Goal: Task Accomplishment & Management: Complete application form

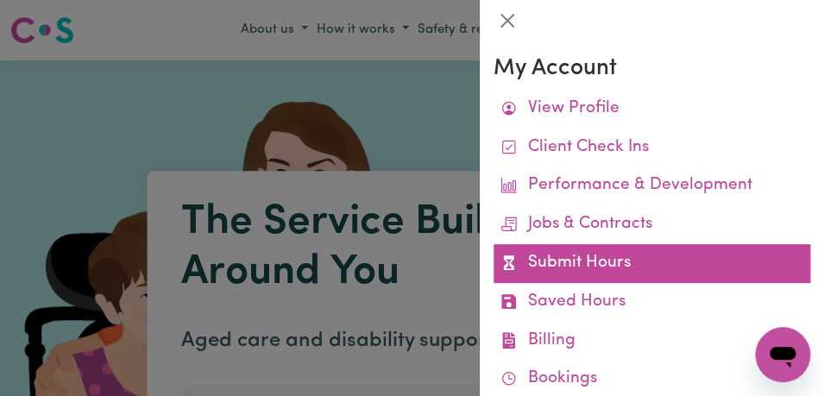
click at [657, 250] on link "Submit Hours" at bounding box center [651, 263] width 317 height 39
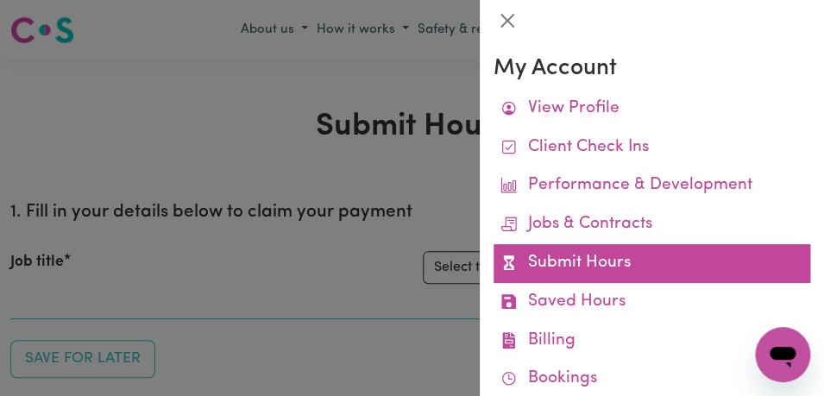
click at [658, 258] on link "Submit Hours" at bounding box center [651, 263] width 317 height 39
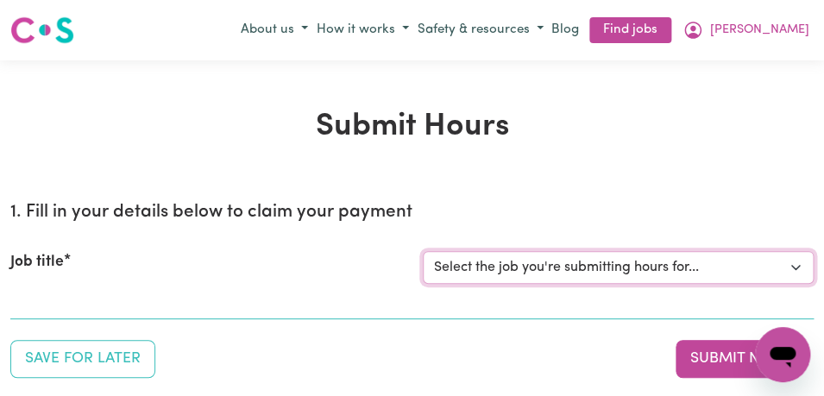
select select "11855"
click option "[[PERSON_NAME]] Support Worker Needed For Personal Care In the Morning- [PERSON…" at bounding box center [0, 0] width 0 height 0
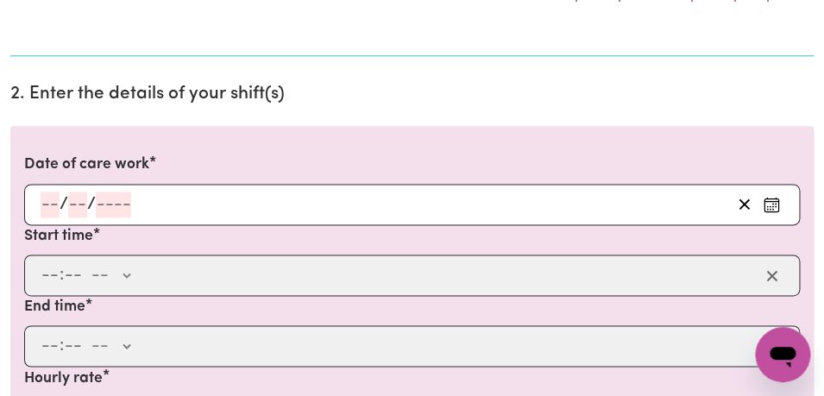
scroll to position [445, 0]
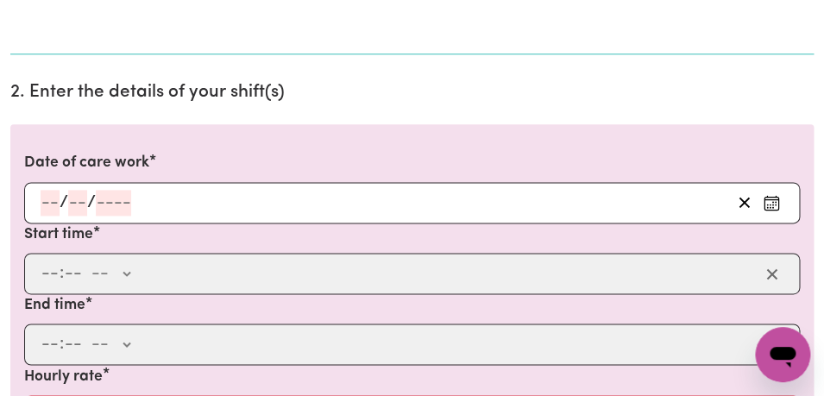
click at [775, 202] on circle "Enter the date of care work" at bounding box center [776, 202] width 2 height 2
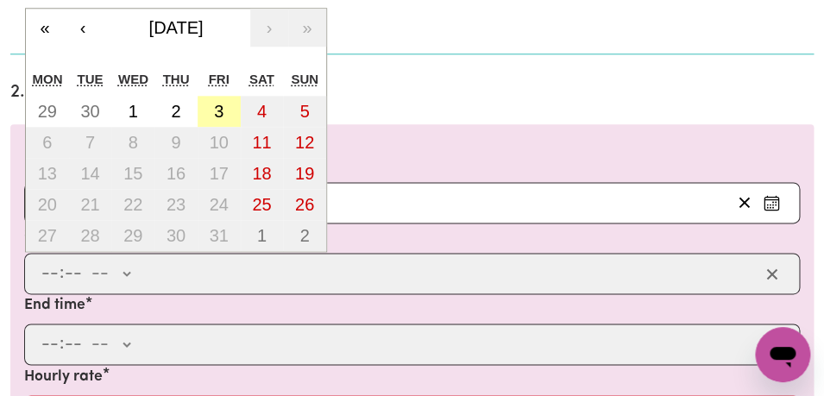
click at [213, 115] on button "3" at bounding box center [219, 111] width 43 height 31
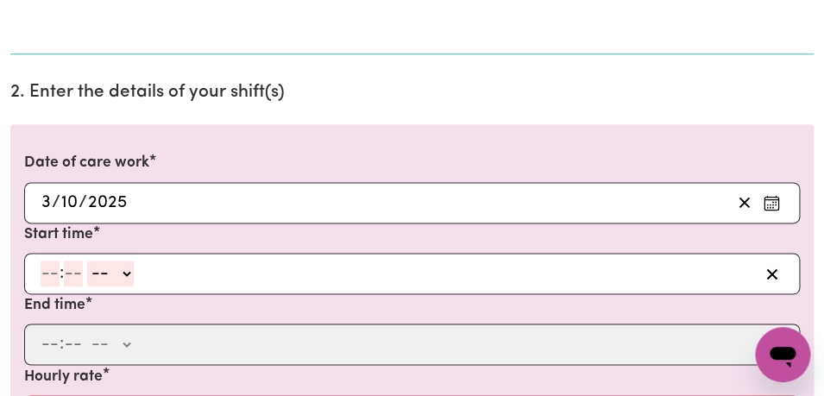
type input "[DATE]"
type input "3"
type input "10"
type input "2025"
click at [53, 277] on input "number" at bounding box center [50, 274] width 19 height 26
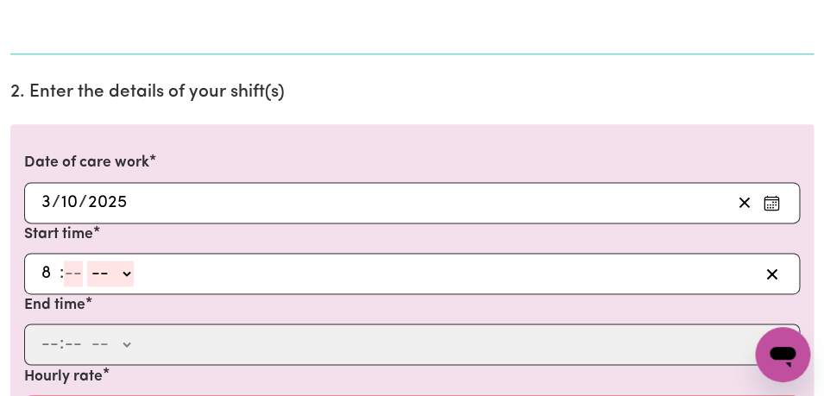
type input "8"
type input "00"
select select "am"
click option "AM" at bounding box center [0, 0] width 0 height 0
type input "08:00"
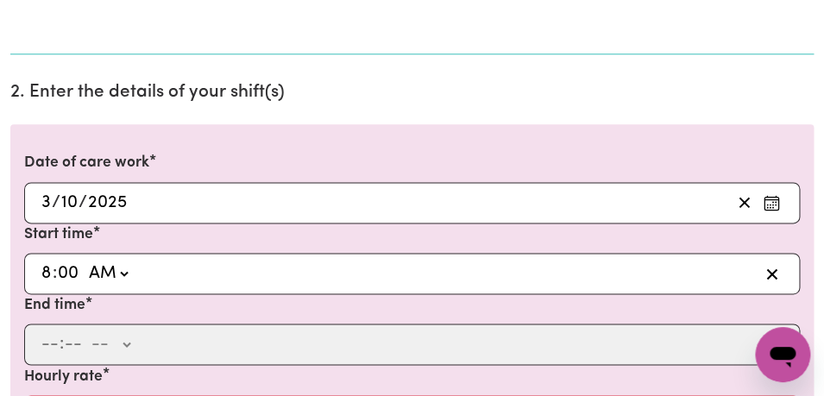
type input "0"
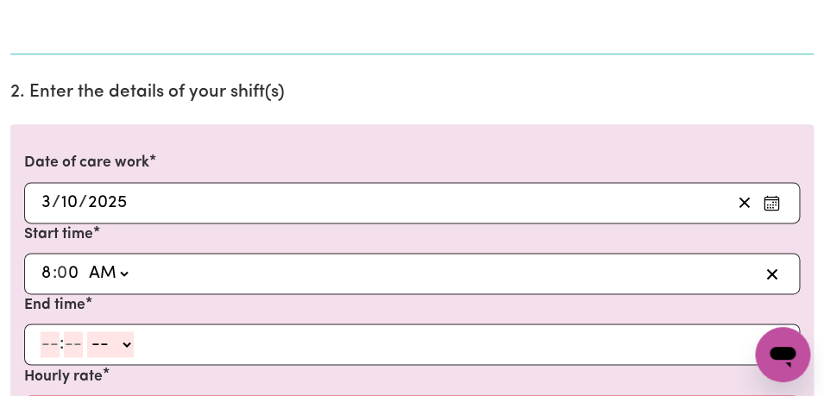
click at [53, 349] on input "number" at bounding box center [50, 344] width 19 height 26
type input "9"
type input "00"
click at [85, 331] on select "-- AM PM" at bounding box center [108, 344] width 47 height 26
select select "am"
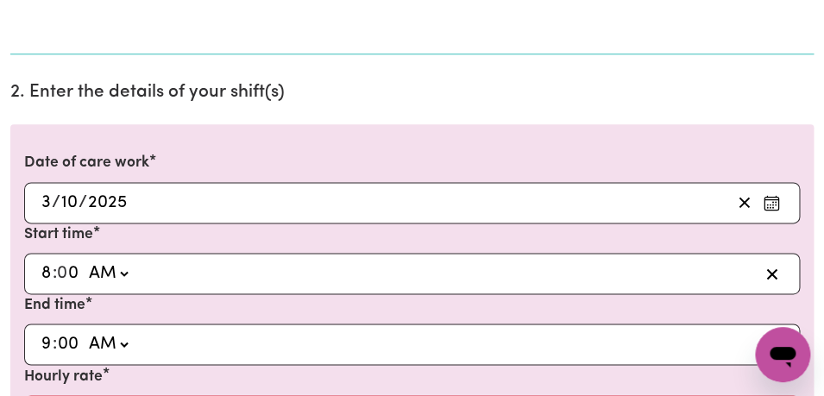
click option "AM" at bounding box center [0, 0] width 0 height 0
type input "09:00"
type input "0"
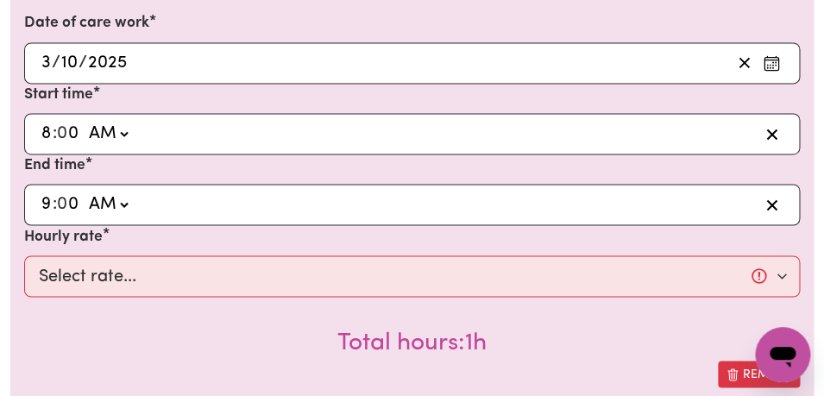
scroll to position [586, 0]
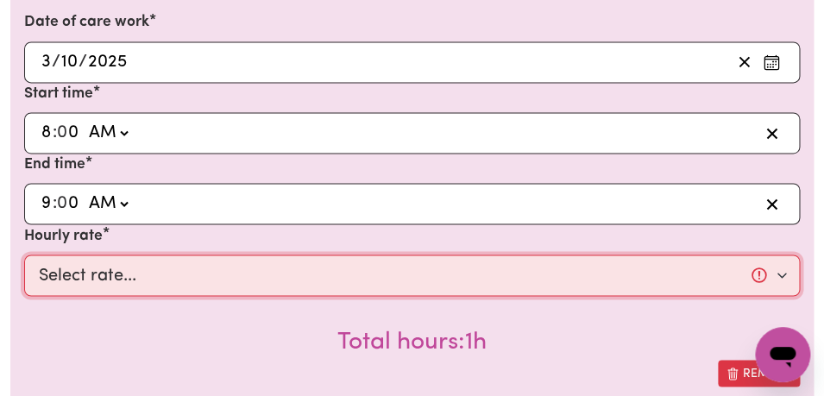
select select "44-Weekday"
click option "$44.00 (Weekday)" at bounding box center [0, 0] width 0 height 0
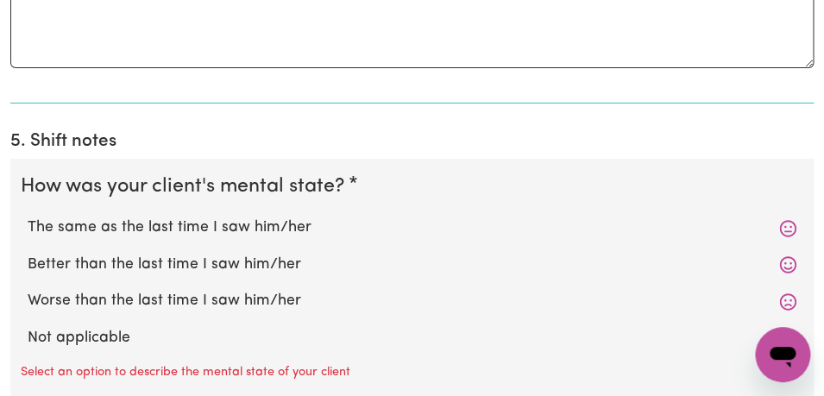
scroll to position [1429, 0]
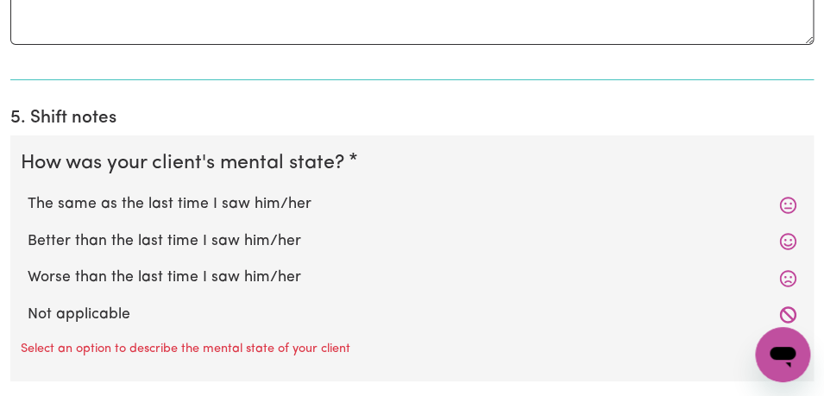
click at [506, 204] on label "The same as the last time I saw him/her" at bounding box center [412, 204] width 769 height 22
click at [28, 193] on input "The same as the last time I saw him/her" at bounding box center [27, 192] width 1 height 1
radio input "true"
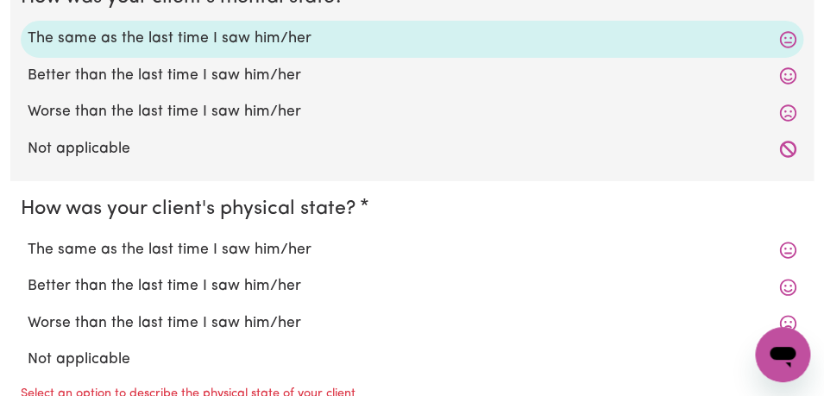
scroll to position [1618, 0]
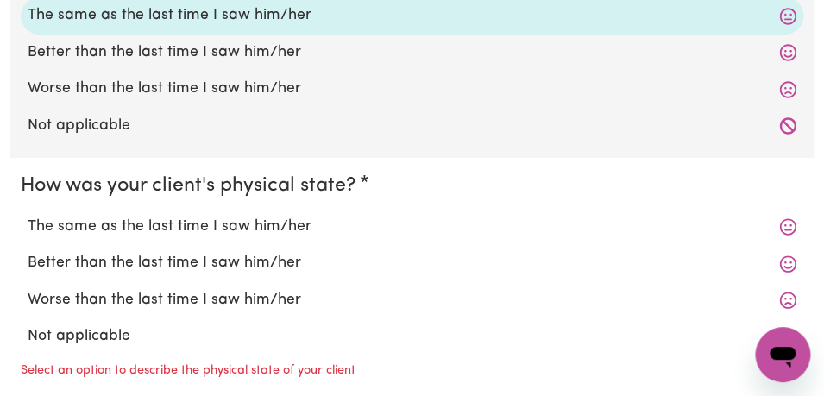
click at [464, 202] on fieldset "How was your client's physical state? The same as the last time I saw him/her B…" at bounding box center [411, 280] width 803 height 245
click at [457, 225] on label "The same as the last time I saw him/her" at bounding box center [412, 227] width 769 height 22
click at [28, 216] on input "The same as the last time I saw him/her" at bounding box center [27, 215] width 1 height 1
radio input "true"
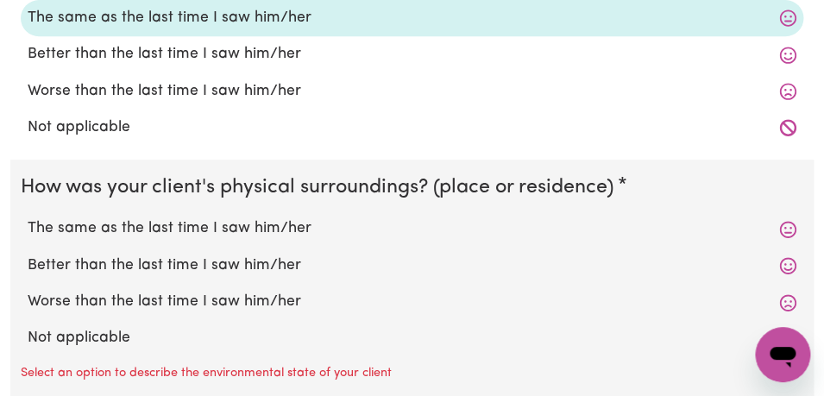
scroll to position [1830, 0]
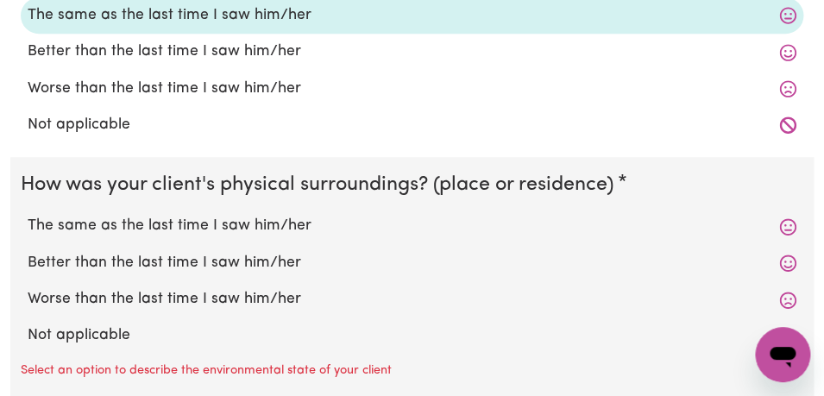
click at [395, 222] on label "The same as the last time I saw him/her" at bounding box center [412, 226] width 769 height 22
click at [28, 215] on input "The same as the last time I saw him/her" at bounding box center [27, 214] width 1 height 1
radio input "true"
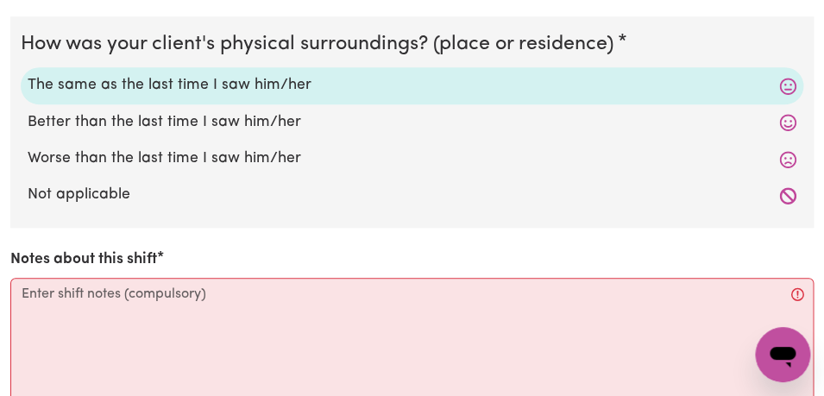
scroll to position [1980, 0]
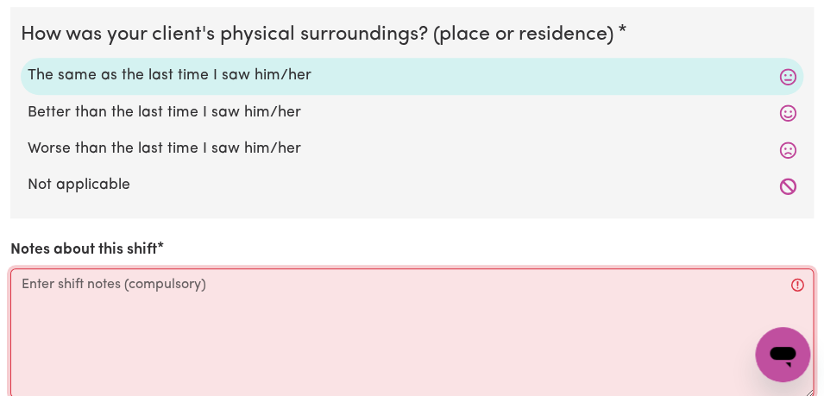
click at [316, 295] on textarea "Notes about this shift" at bounding box center [411, 332] width 803 height 129
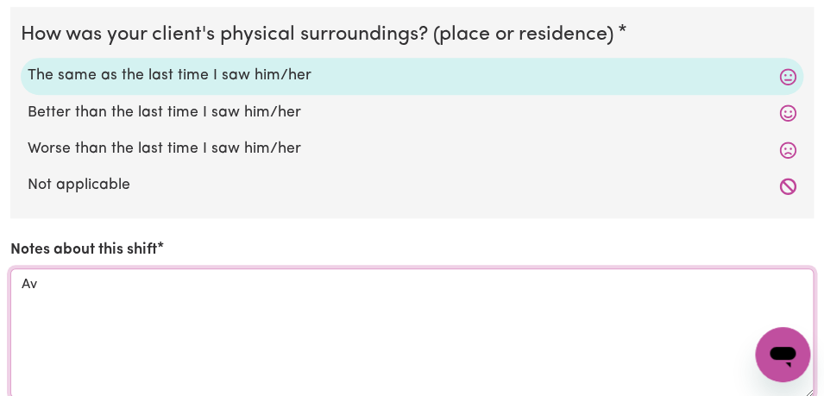
type textarea "A"
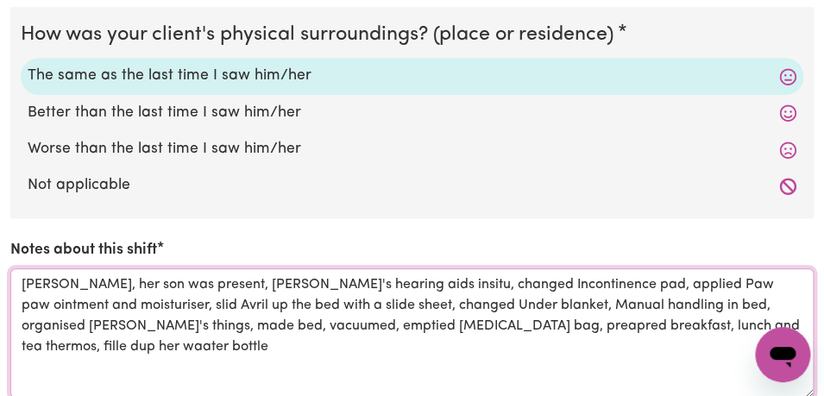
click at [670, 330] on textarea "[PERSON_NAME], her son was present, [PERSON_NAME]'s hearing aids insitu, change…" at bounding box center [411, 332] width 803 height 129
click at [671, 329] on textarea "[PERSON_NAME], her son was present, [PERSON_NAME]'s hearing aids insitu, change…" at bounding box center [411, 332] width 803 height 129
click at [113, 345] on textarea "[PERSON_NAME], her son was present, [PERSON_NAME]'s hearing aids insitu, change…" at bounding box center [411, 332] width 803 height 129
click at [738, 327] on textarea "[PERSON_NAME], her son was present, [PERSON_NAME]'s hearing aids insitu, change…" at bounding box center [411, 332] width 803 height 129
click at [812, 328] on textarea "[PERSON_NAME], her son was present, [PERSON_NAME]'s hearing aids insitu, change…" at bounding box center [411, 332] width 803 height 129
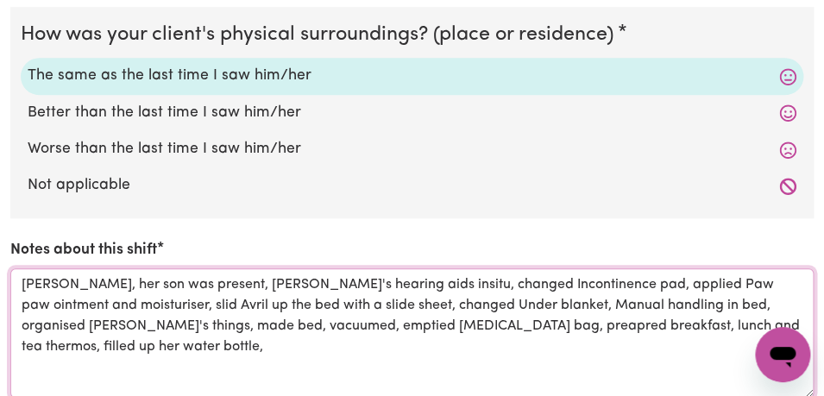
click at [389, 329] on textarea "[PERSON_NAME], her son was present, [PERSON_NAME]'s hearing aids insitu, change…" at bounding box center [411, 332] width 803 height 129
click at [804, 328] on textarea "[PERSON_NAME], her son was present, [PERSON_NAME]'s hearing aids insitu, change…" at bounding box center [411, 332] width 803 height 129
click at [388, 330] on textarea "[PERSON_NAME], her son was present, [PERSON_NAME]'s hearing aids insitu, change…" at bounding box center [411, 332] width 803 height 129
click at [806, 329] on textarea "[PERSON_NAME], her son was present, [PERSON_NAME]'s hearing aids insitu, change…" at bounding box center [411, 332] width 803 height 129
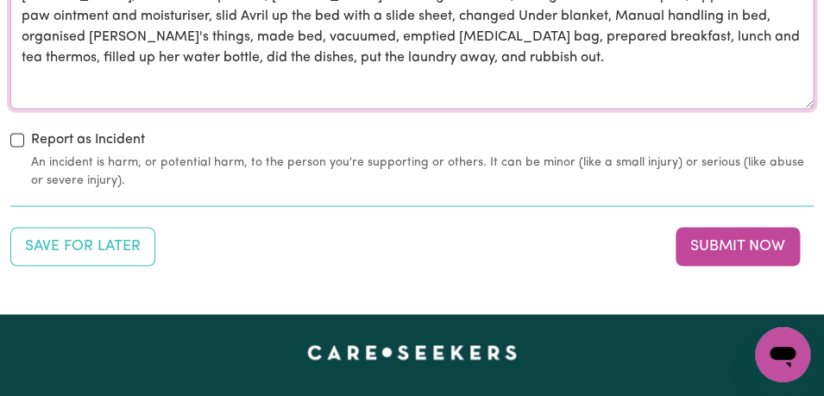
scroll to position [2323, 0]
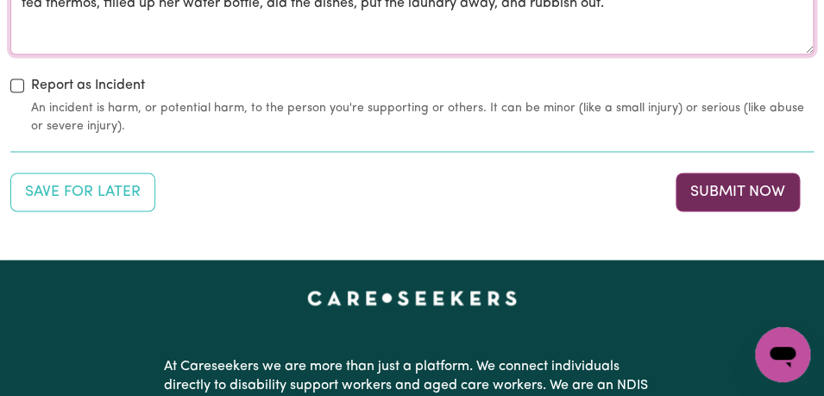
type textarea "[PERSON_NAME], her son was present, [PERSON_NAME]'s hearing aids insitu, change…"
click at [719, 200] on button "Submit Now" at bounding box center [737, 192] width 124 height 38
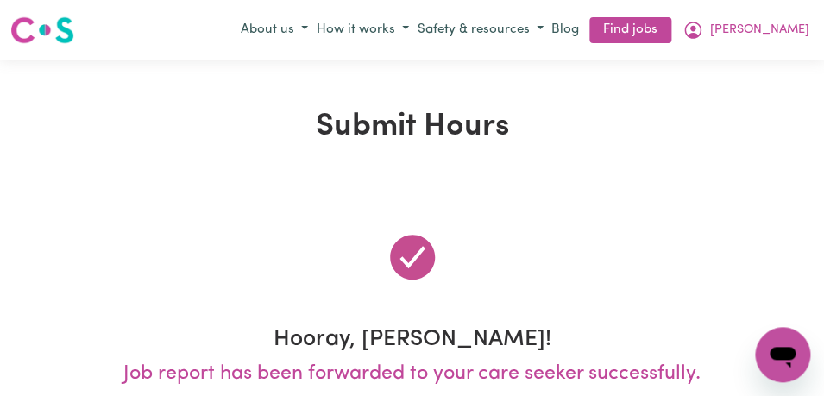
scroll to position [0, 0]
click at [795, 27] on span "[PERSON_NAME]" at bounding box center [759, 30] width 99 height 19
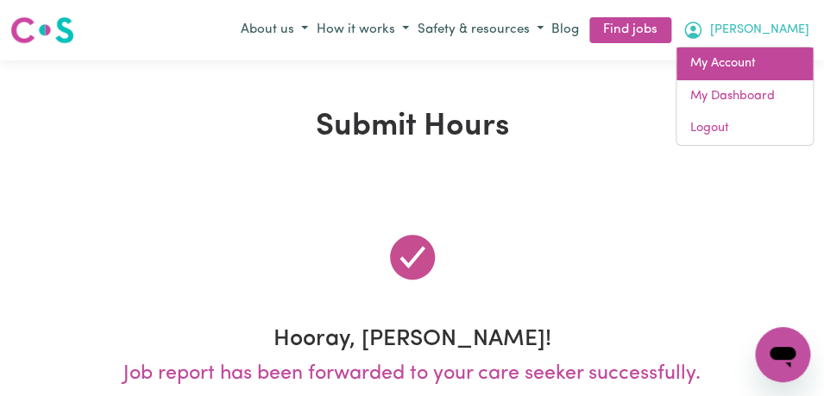
click at [761, 63] on link "My Account" at bounding box center [744, 63] width 136 height 33
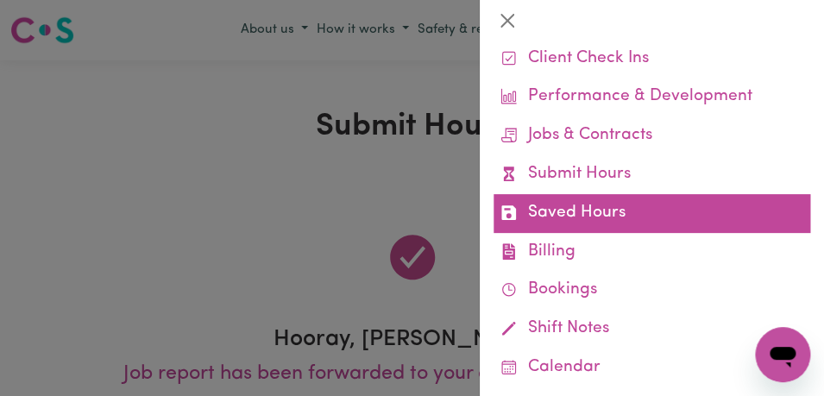
scroll to position [91, 0]
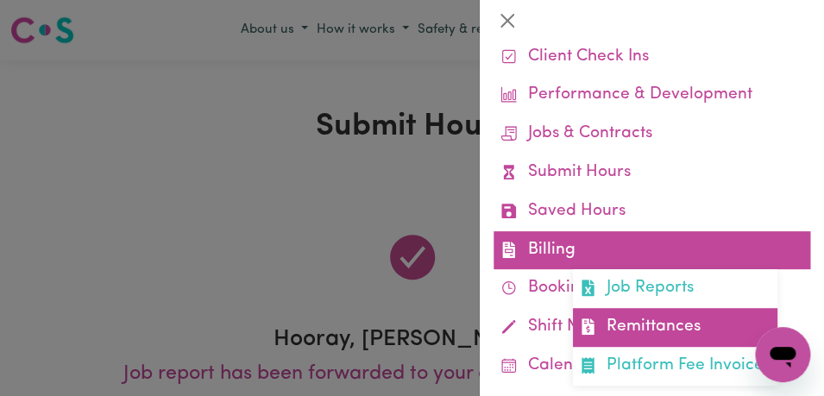
click at [699, 346] on link "Remittances" at bounding box center [675, 327] width 204 height 39
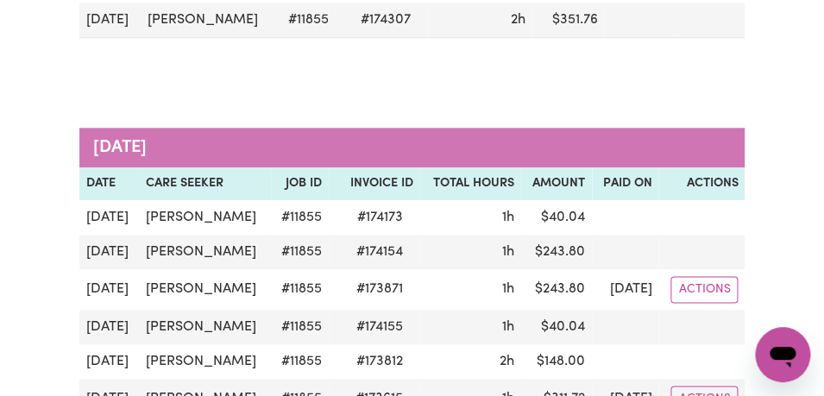
scroll to position [372, 0]
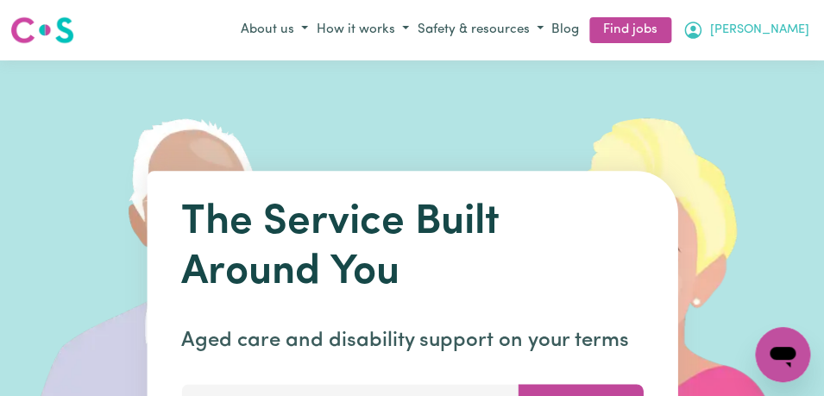
click at [788, 22] on span "[PERSON_NAME]" at bounding box center [759, 30] width 99 height 19
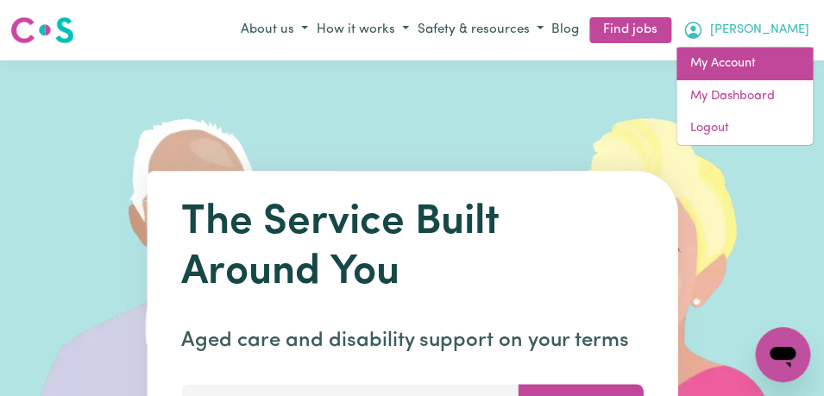
click at [775, 66] on link "My Account" at bounding box center [744, 63] width 136 height 33
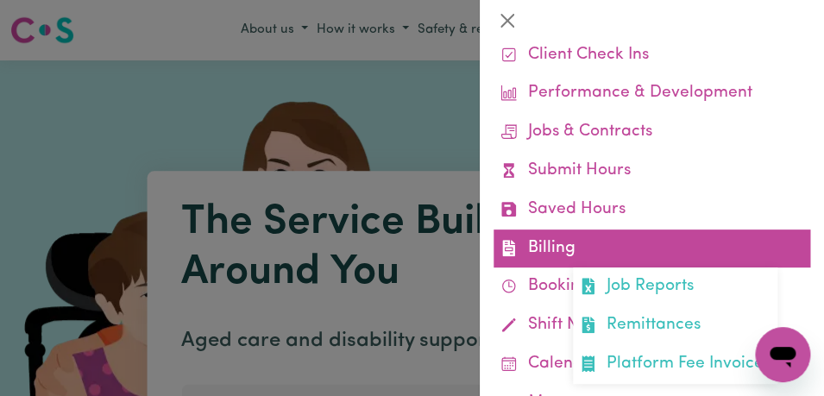
scroll to position [102, 0]
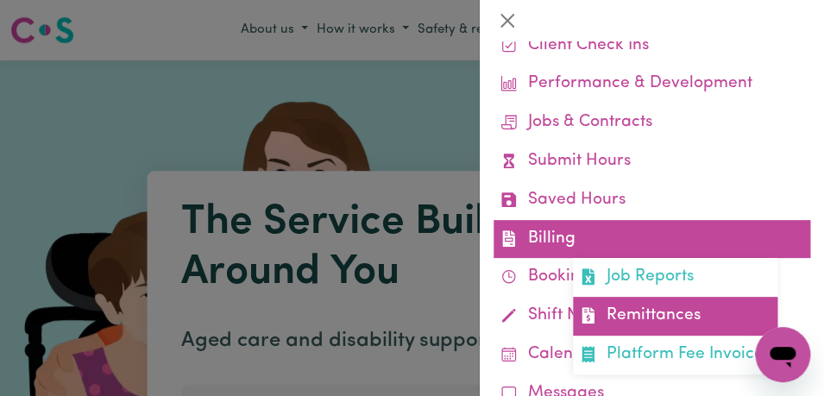
click at [663, 319] on link "Remittances" at bounding box center [675, 316] width 204 height 39
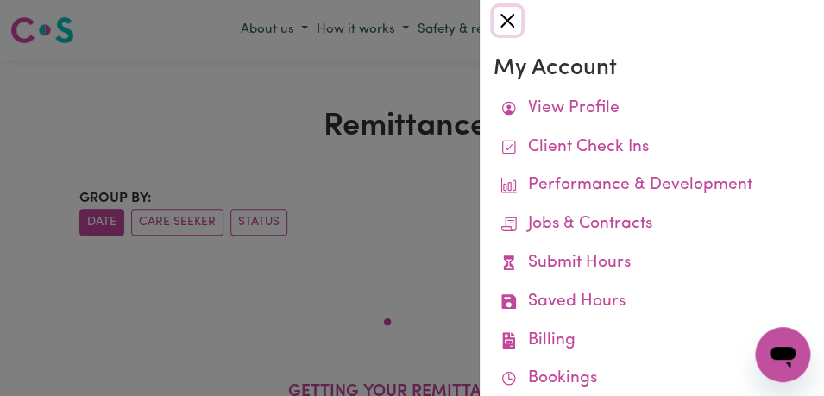
click at [501, 23] on button "Close" at bounding box center [507, 21] width 28 height 28
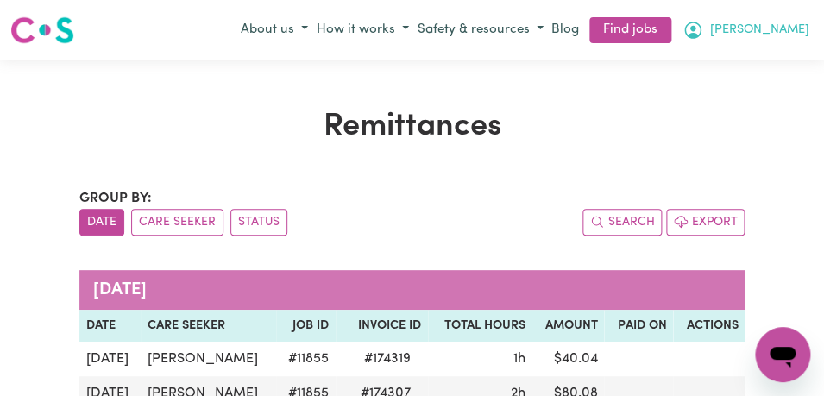
click at [793, 33] on span "[PERSON_NAME]" at bounding box center [759, 30] width 99 height 19
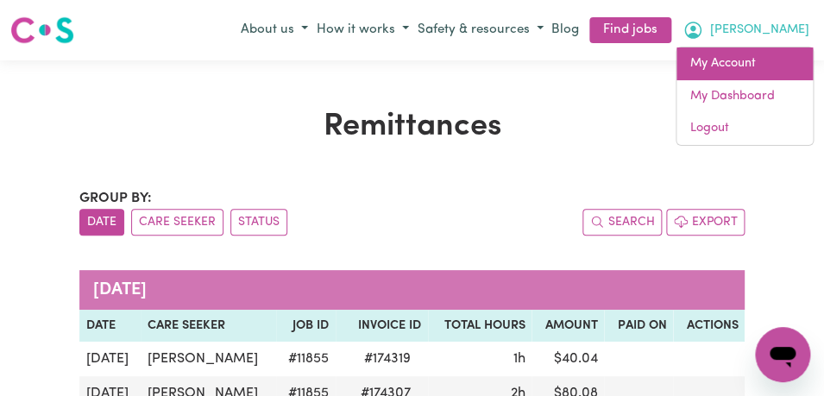
click at [772, 64] on link "My Account" at bounding box center [744, 63] width 136 height 33
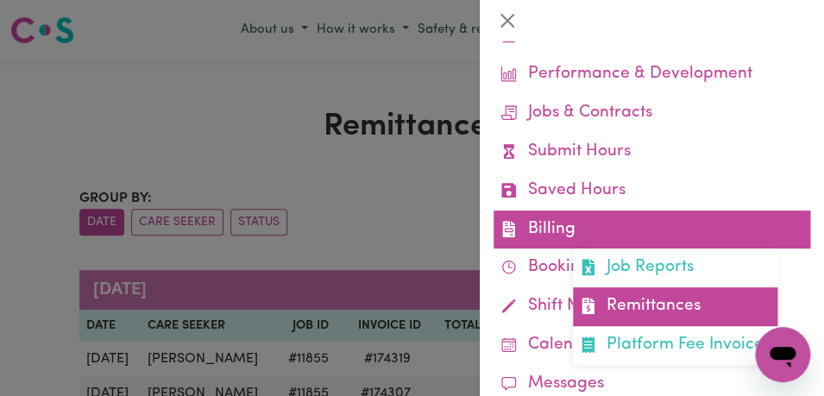
scroll to position [115, 0]
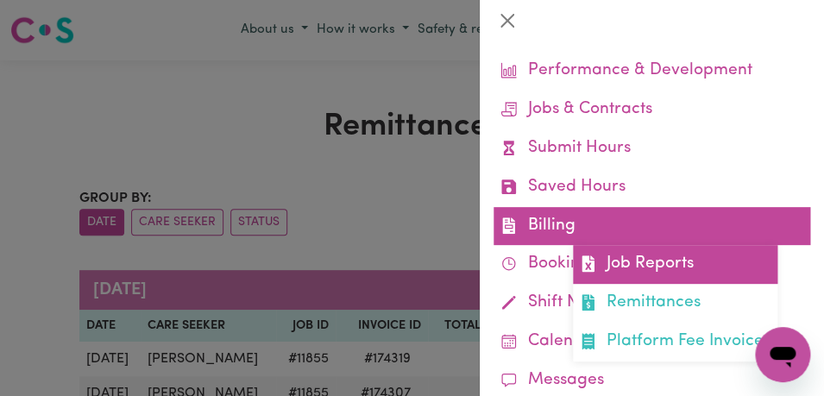
click at [666, 267] on link "Job Reports" at bounding box center [675, 264] width 204 height 39
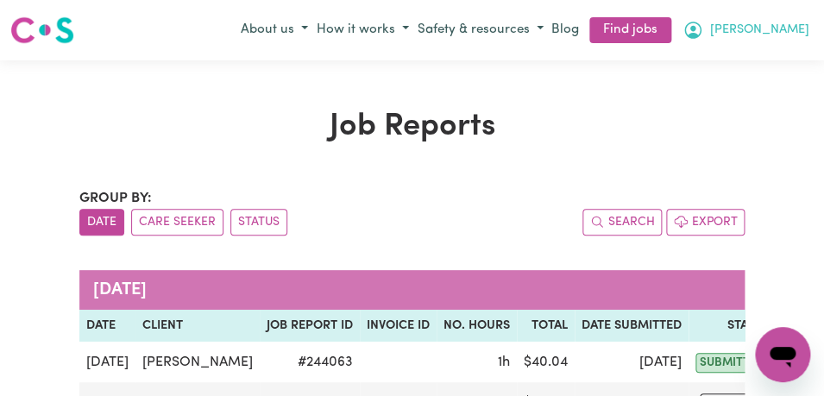
click at [802, 33] on span "[PERSON_NAME]" at bounding box center [759, 30] width 99 height 19
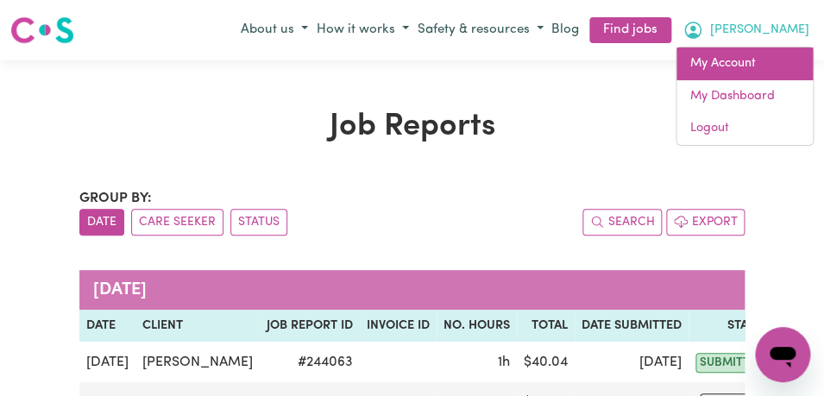
click at [767, 60] on link "My Account" at bounding box center [744, 63] width 136 height 33
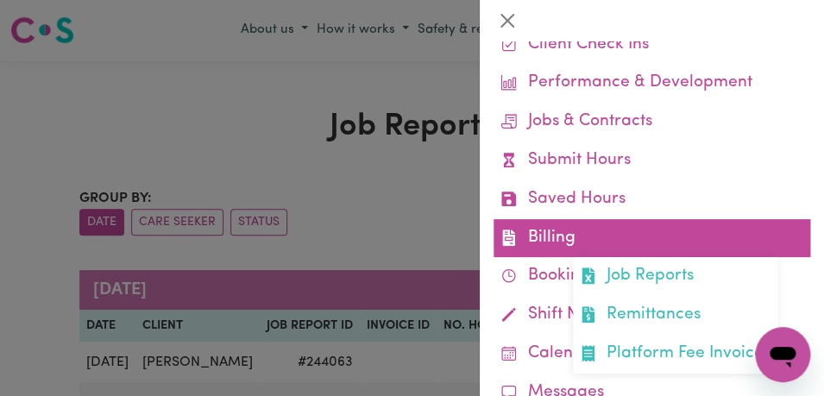
scroll to position [119, 0]
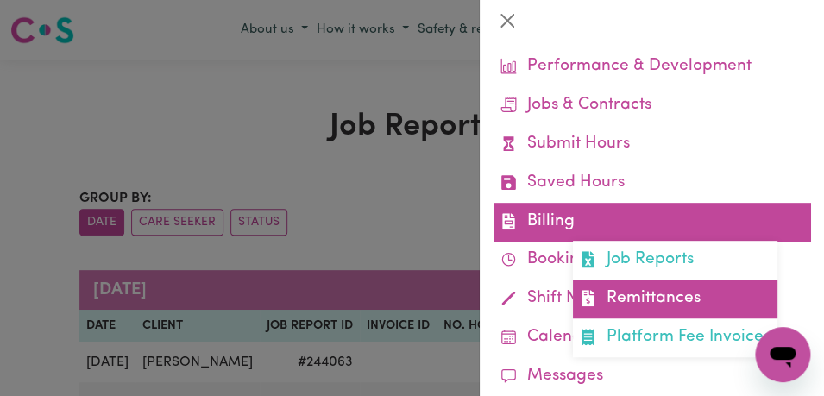
click at [658, 296] on link "Remittances" at bounding box center [675, 298] width 204 height 39
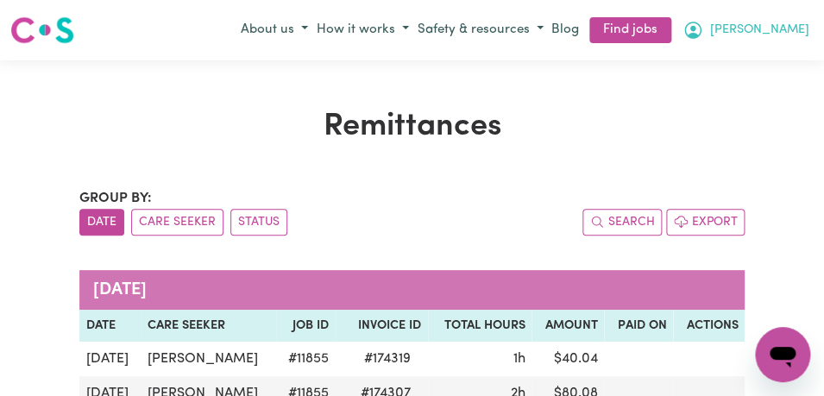
click at [789, 26] on span "[PERSON_NAME]" at bounding box center [759, 30] width 99 height 19
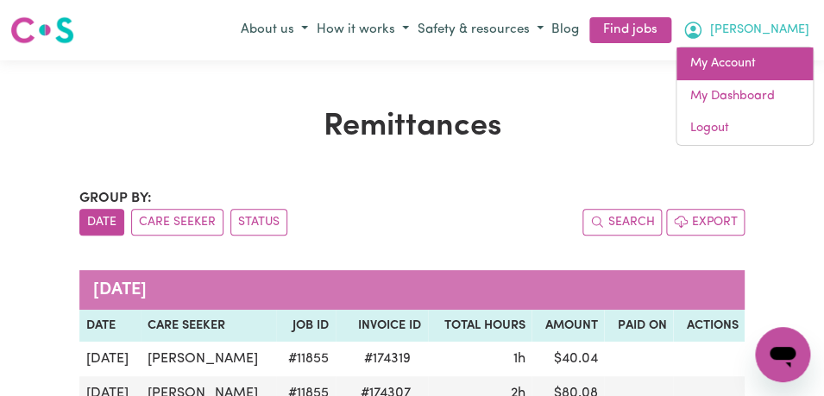
click at [771, 61] on link "My Account" at bounding box center [744, 63] width 136 height 33
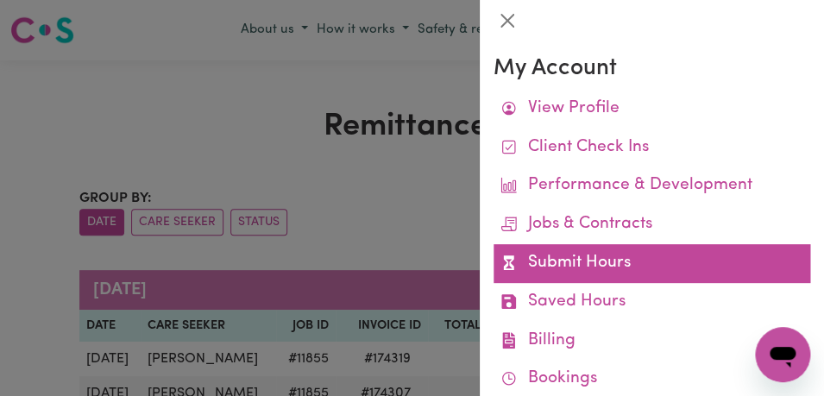
click at [694, 264] on link "Submit Hours" at bounding box center [651, 263] width 317 height 39
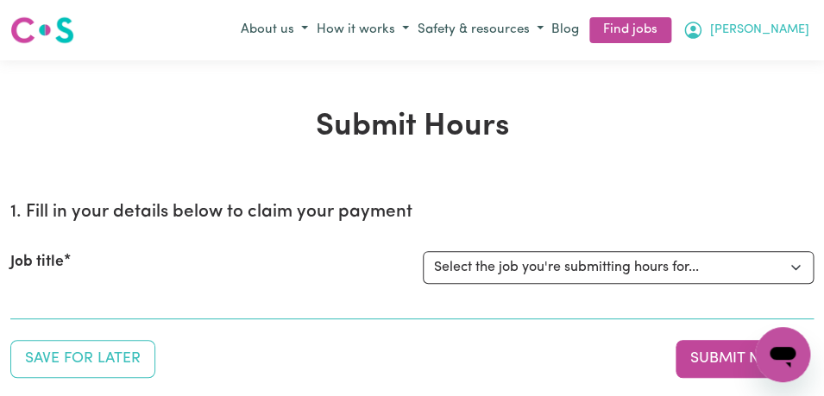
click at [790, 30] on span "[PERSON_NAME]" at bounding box center [759, 30] width 99 height 19
